Goal: Transaction & Acquisition: Download file/media

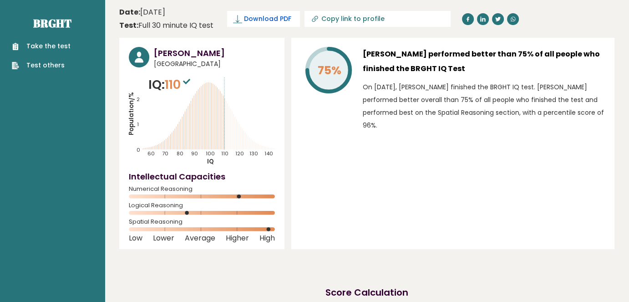
click at [255, 18] on span "Download PDF" at bounding box center [267, 19] width 47 height 10
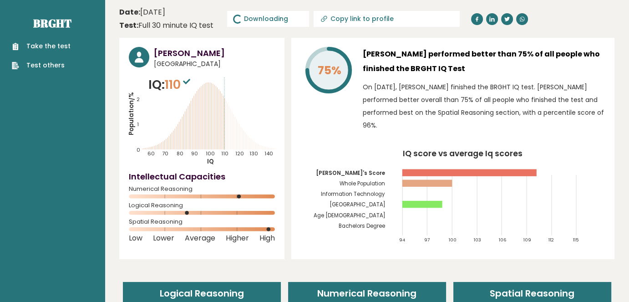
click at [247, 17] on span "Downloading... Downloading" at bounding box center [268, 19] width 82 height 16
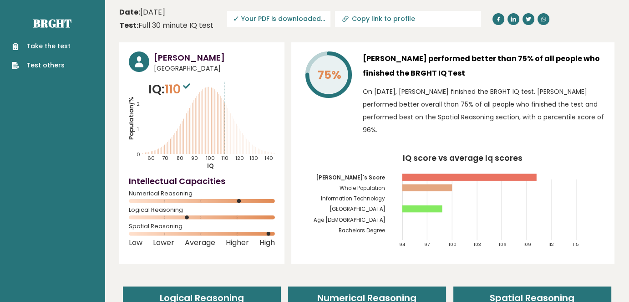
click at [278, 15] on span "✓ Your PDF is downloaded..." at bounding box center [278, 19] width 103 height 16
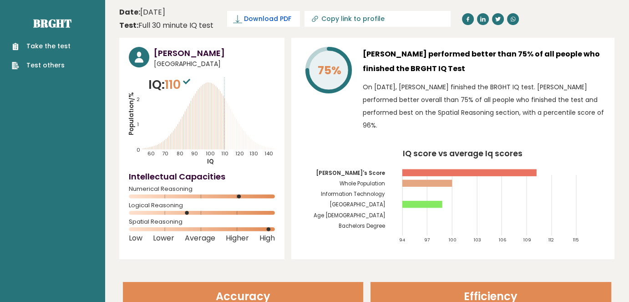
click at [264, 17] on span "Download PDF" at bounding box center [267, 19] width 47 height 10
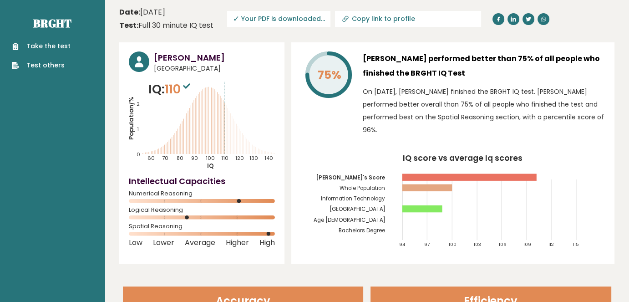
click at [376, 20] on input "Copy link to profile" at bounding box center [414, 18] width 124 height 7
type input "[URL][DOMAIN_NAME][PERSON_NAME]"
